Goal: Information Seeking & Learning: Learn about a topic

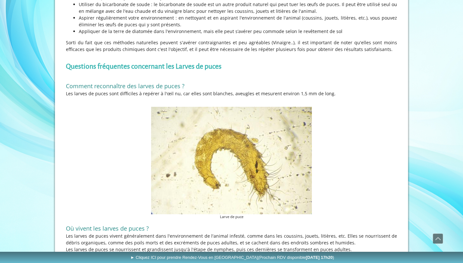
scroll to position [981, 0]
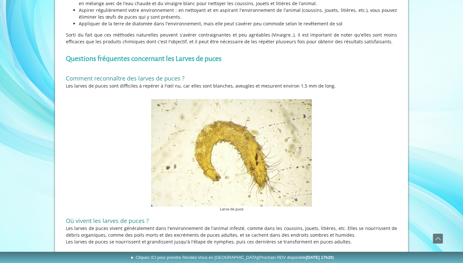
click at [223, 161] on img at bounding box center [231, 153] width 161 height 108
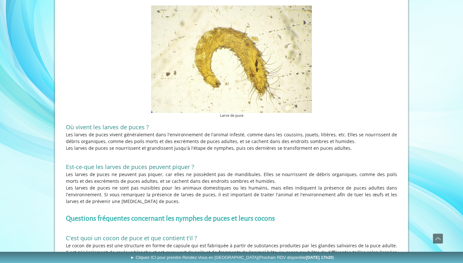
scroll to position [1073, 0]
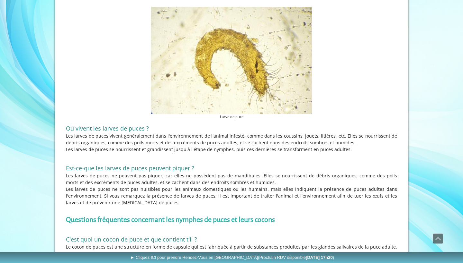
click at [196, 88] on img at bounding box center [231, 61] width 161 height 108
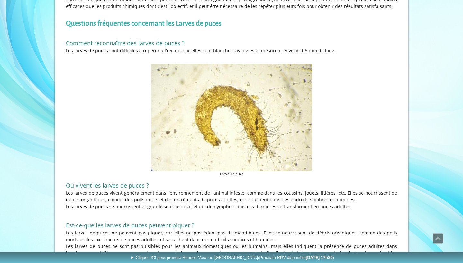
scroll to position [1012, 0]
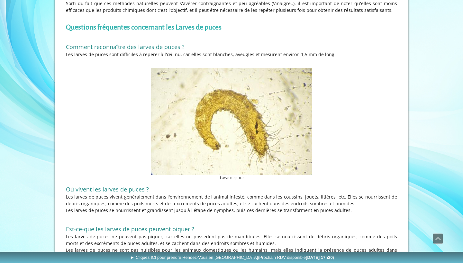
click at [193, 83] on img at bounding box center [231, 122] width 161 height 108
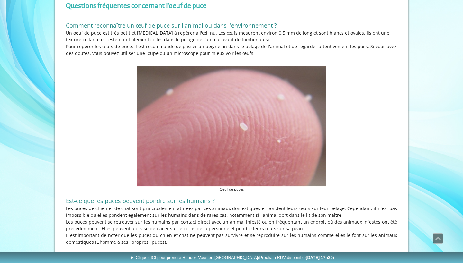
scroll to position [574, 0]
click at [166, 94] on img at bounding box center [231, 127] width 188 height 120
click at [177, 90] on img at bounding box center [231, 127] width 188 height 120
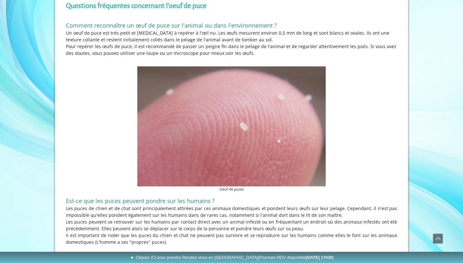
click at [177, 90] on img at bounding box center [231, 127] width 188 height 120
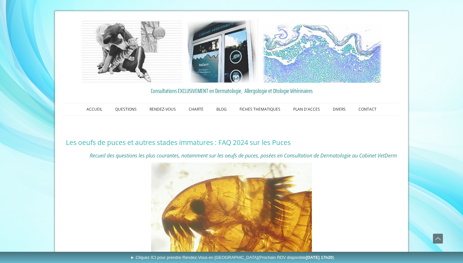
scroll to position [574, 0]
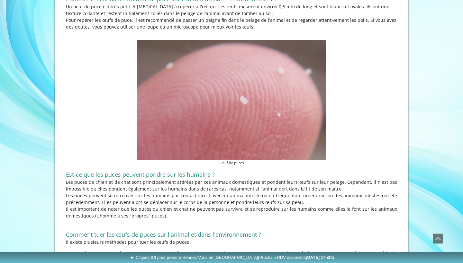
scroll to position [597, 0]
